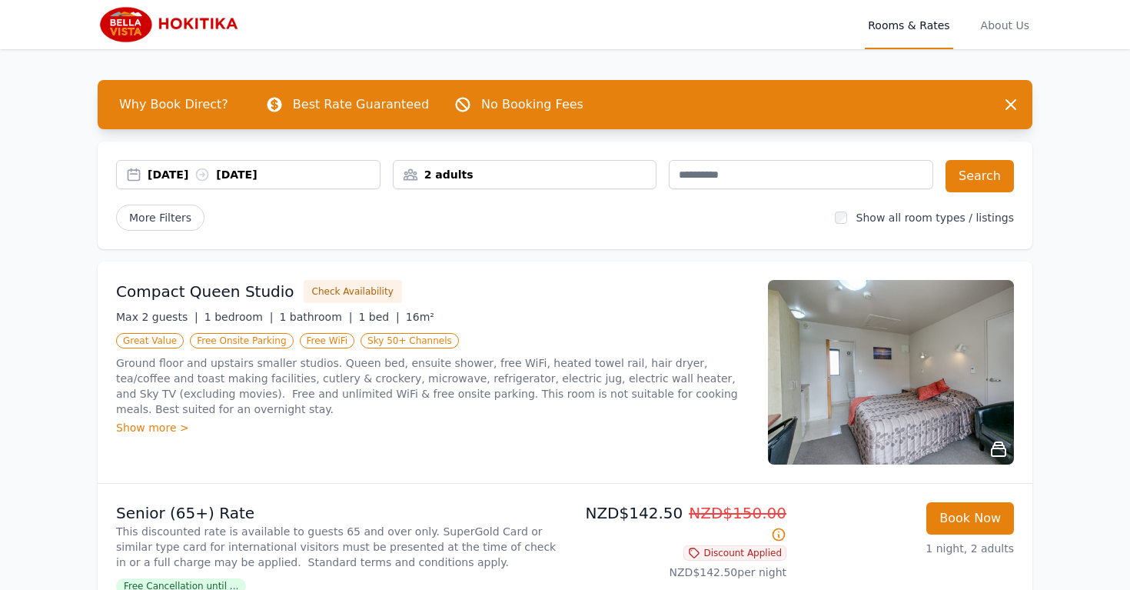
click at [570, 178] on div "2 adults" at bounding box center [525, 174] width 263 height 15
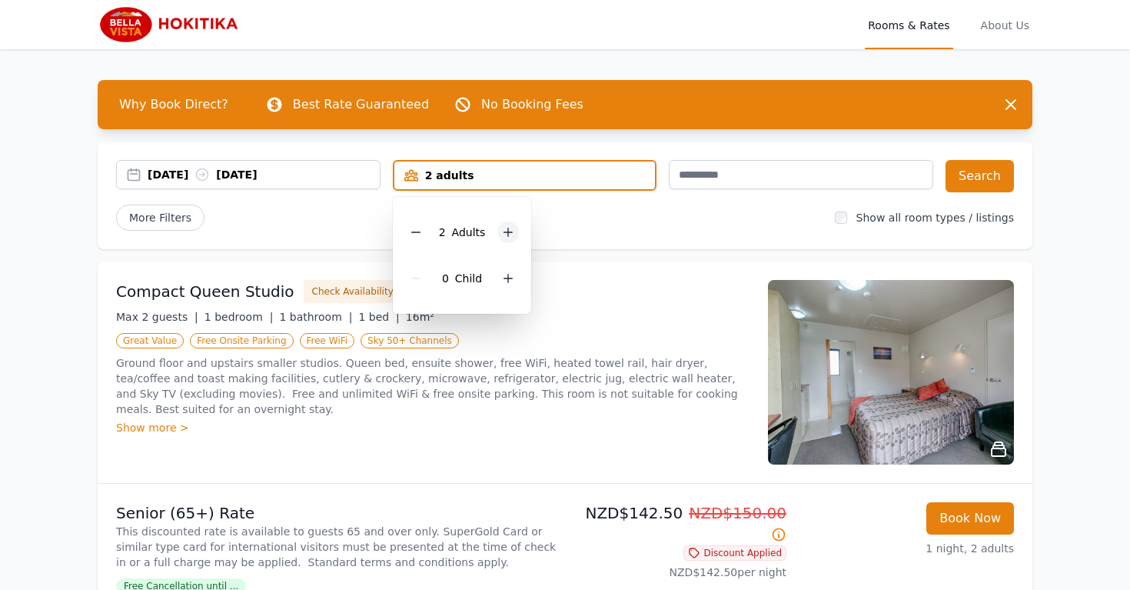
click at [507, 234] on icon at bounding box center [508, 232] width 12 height 12
click at [979, 184] on button "Search" at bounding box center [980, 176] width 68 height 32
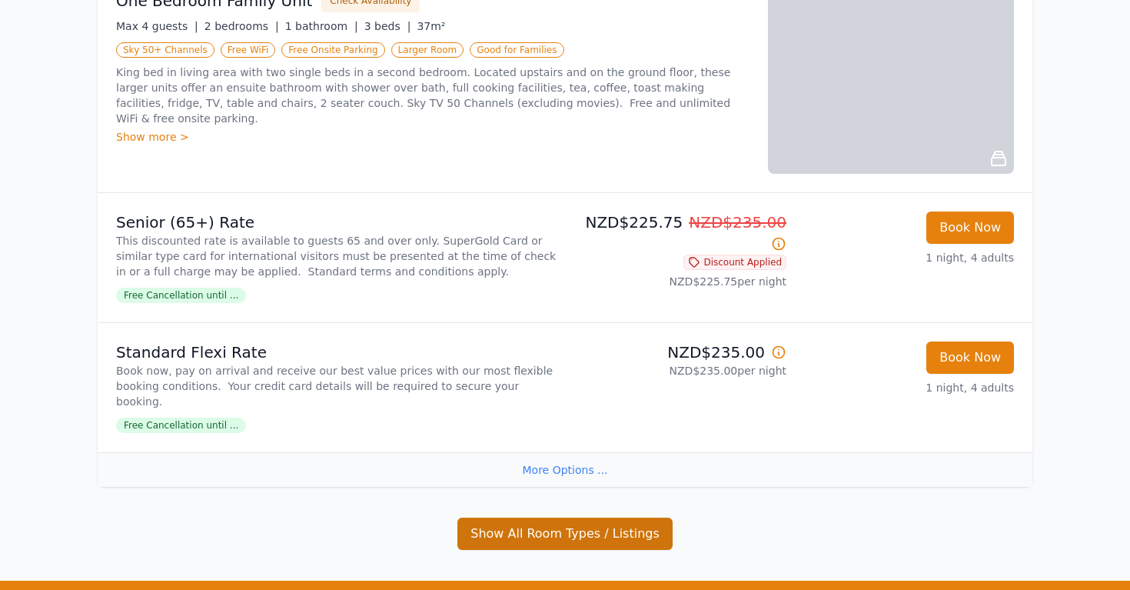
scroll to position [136, 0]
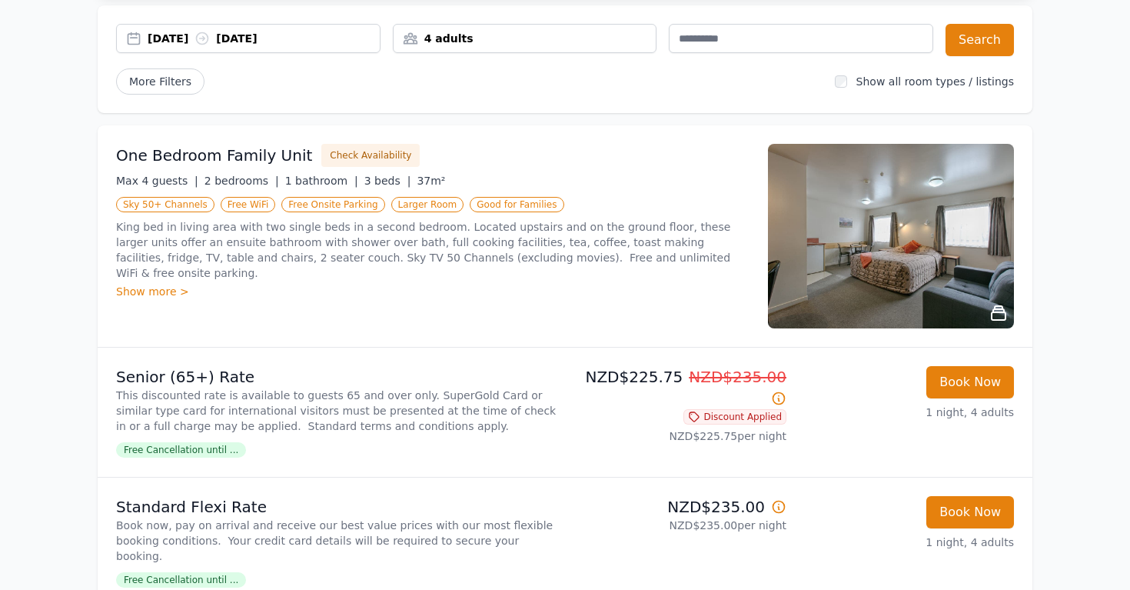
click at [933, 216] on img at bounding box center [891, 236] width 246 height 185
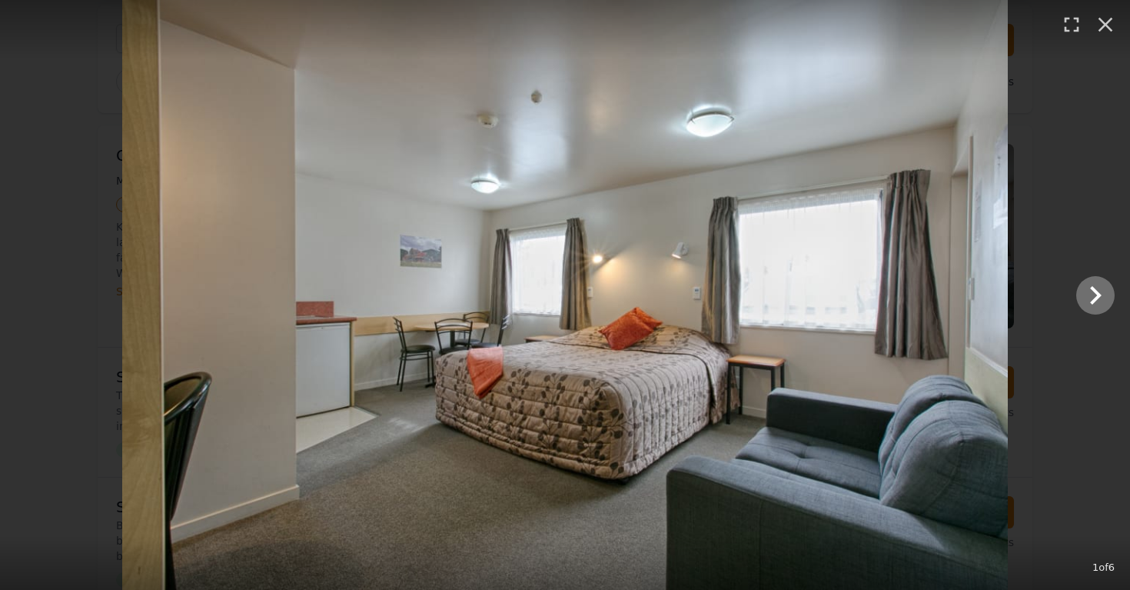
click at [1101, 300] on icon "Show slide 2 of 6" at bounding box center [1095, 295] width 37 height 37
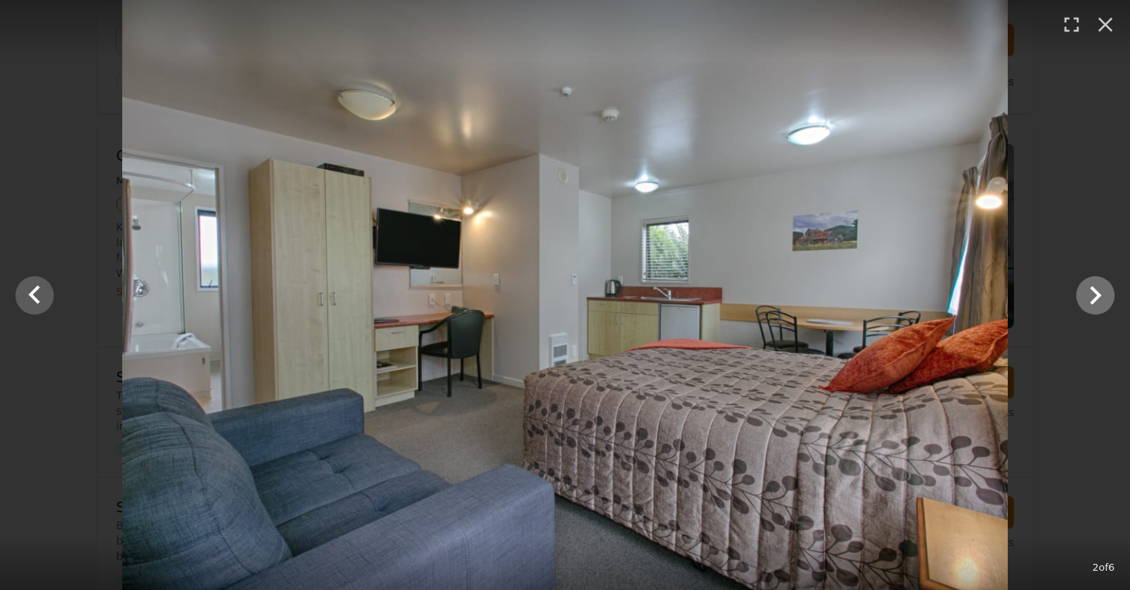
click at [1100, 300] on icon "Show slide 3 of 6" at bounding box center [1095, 295] width 37 height 37
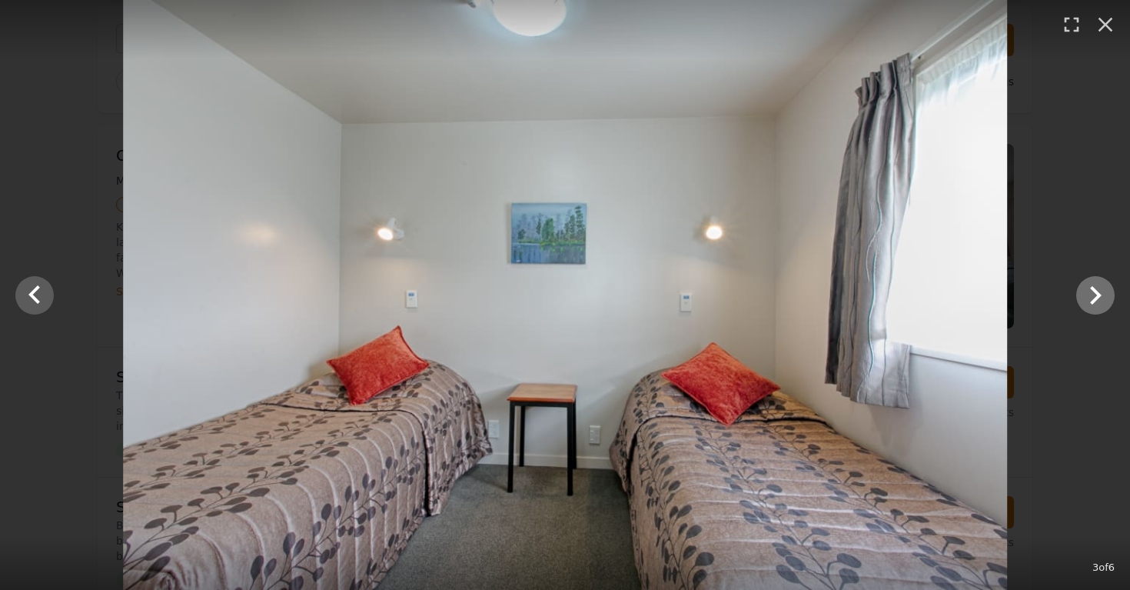
click at [1100, 300] on icon "Show slide 4 of 6" at bounding box center [1095, 295] width 37 height 37
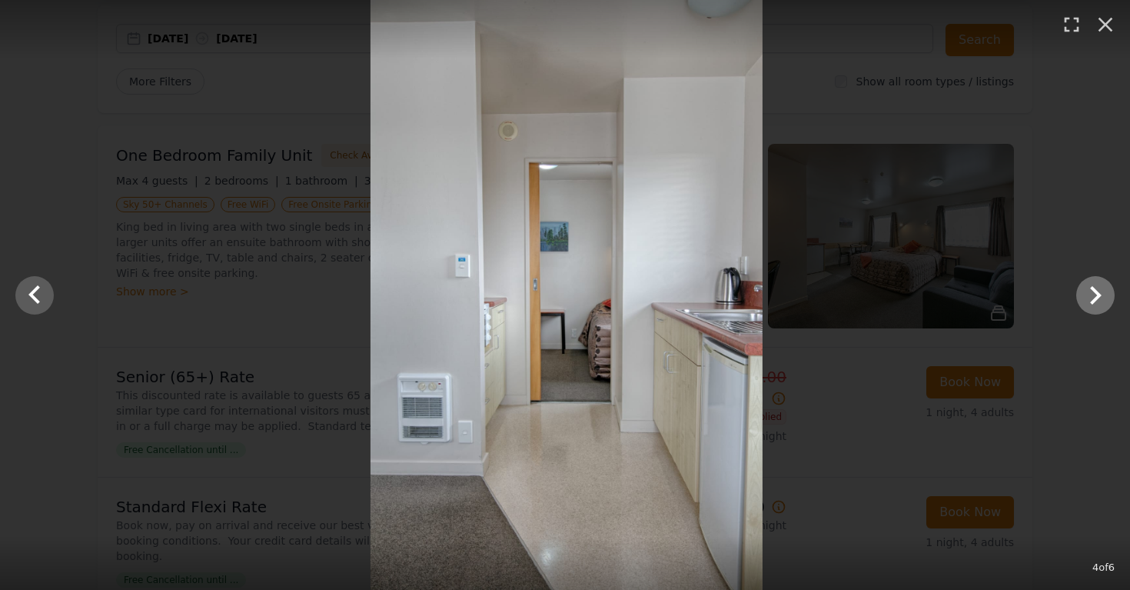
click at [1100, 300] on icon "Show slide 5 of 6" at bounding box center [1095, 295] width 37 height 37
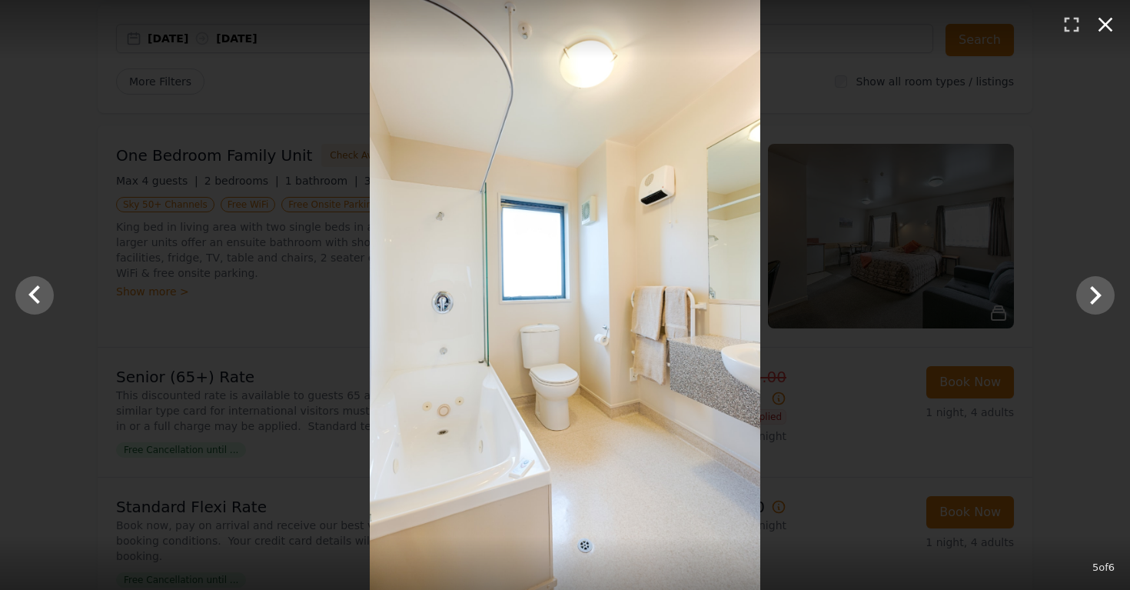
click at [1105, 25] on icon "button" at bounding box center [1106, 25] width 15 height 15
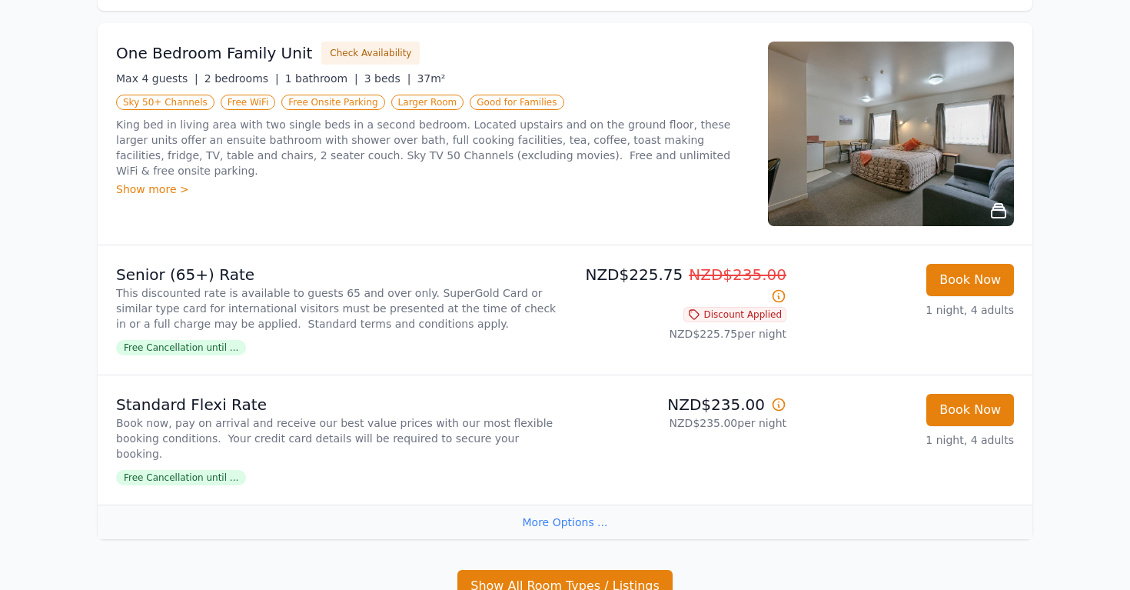
scroll to position [356, 0]
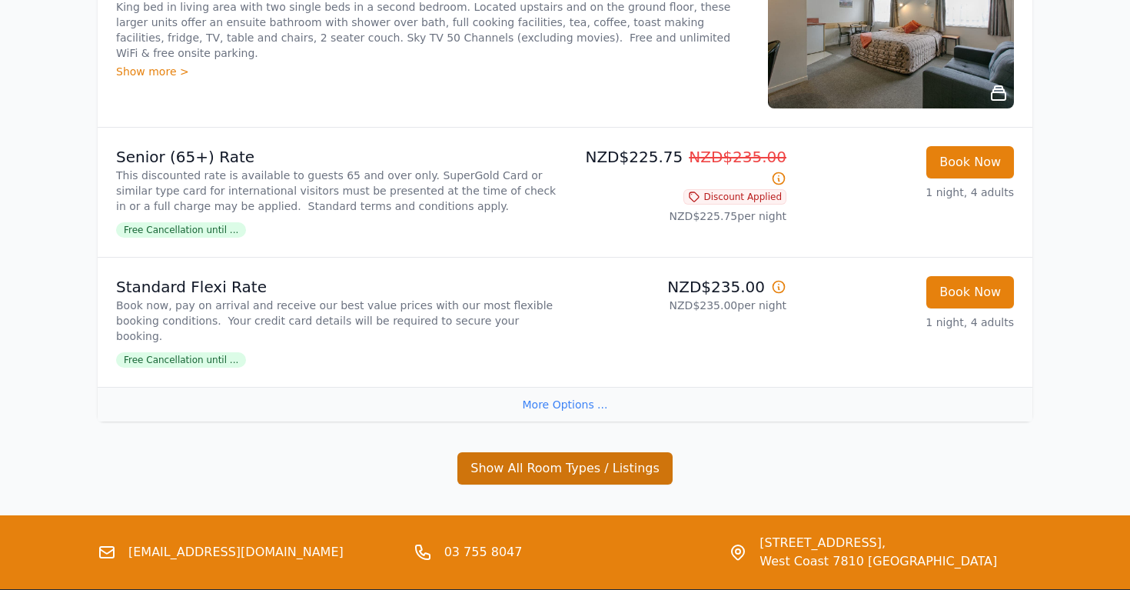
click at [644, 454] on button "Show All Room Types / Listings" at bounding box center [564, 468] width 215 height 32
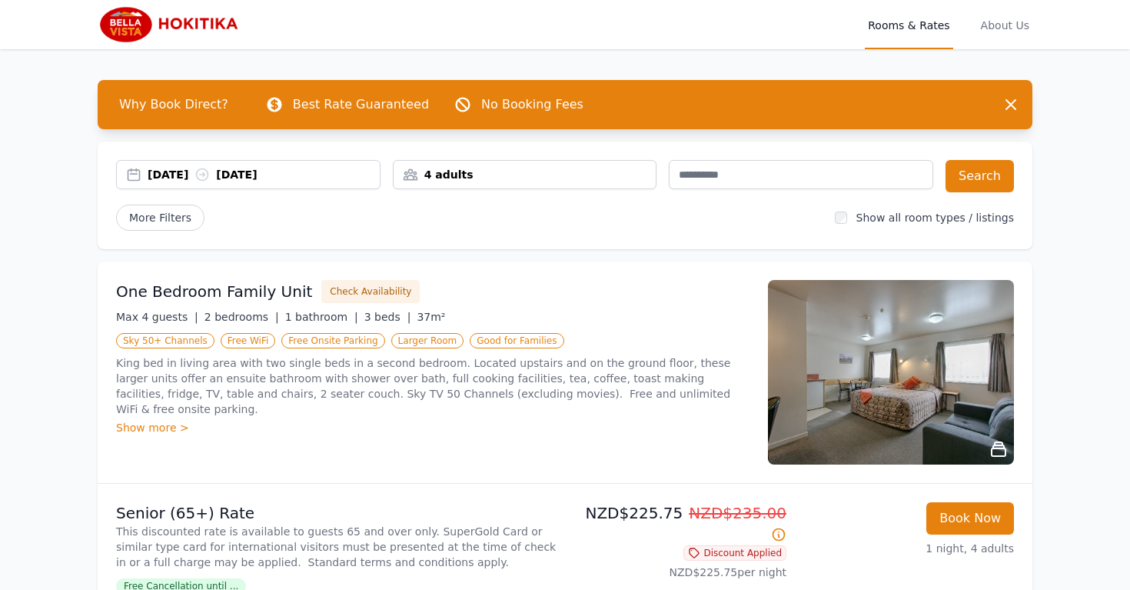
scroll to position [0, 0]
